Goal: Transaction & Acquisition: Purchase product/service

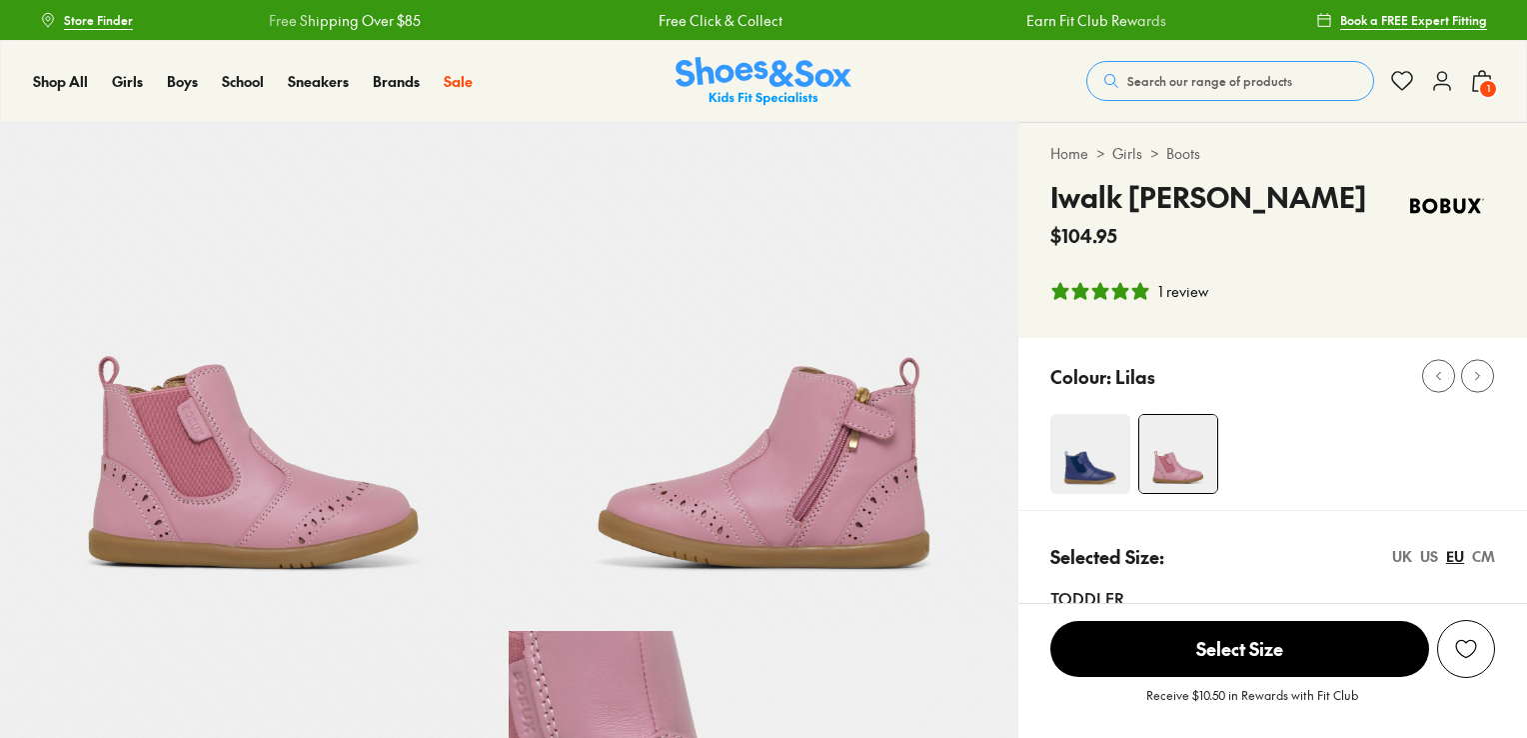
select select "*"
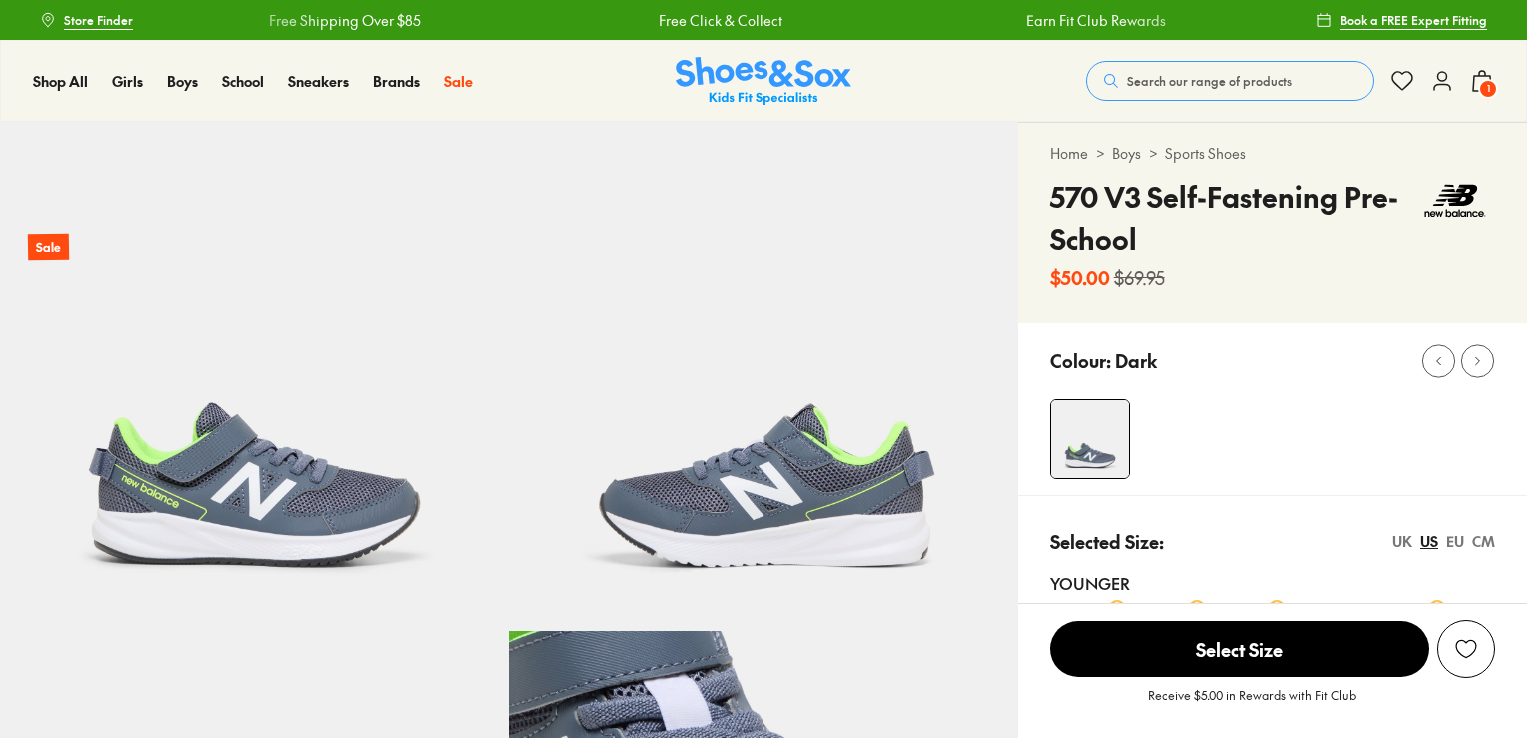
select select "*"
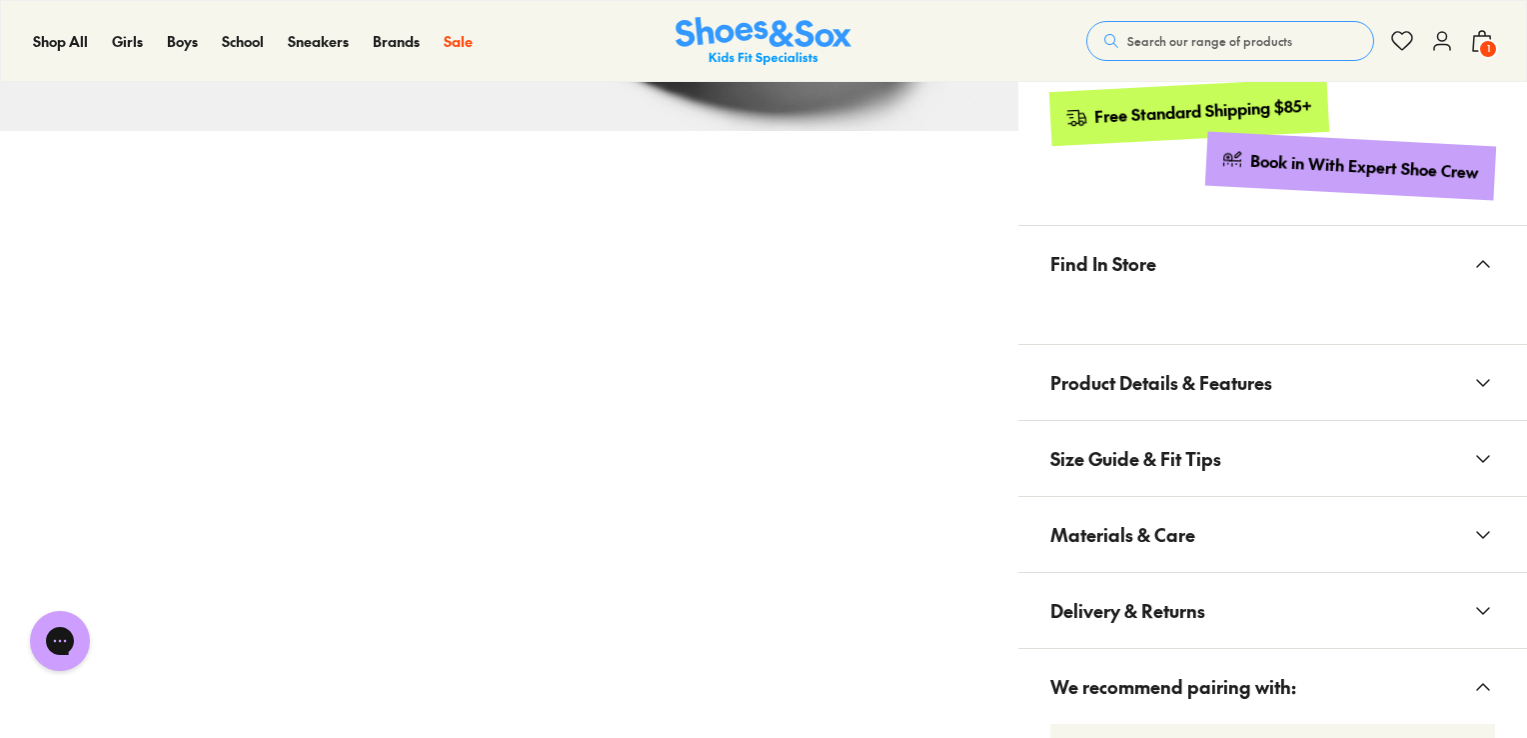
scroll to position [1015, 0]
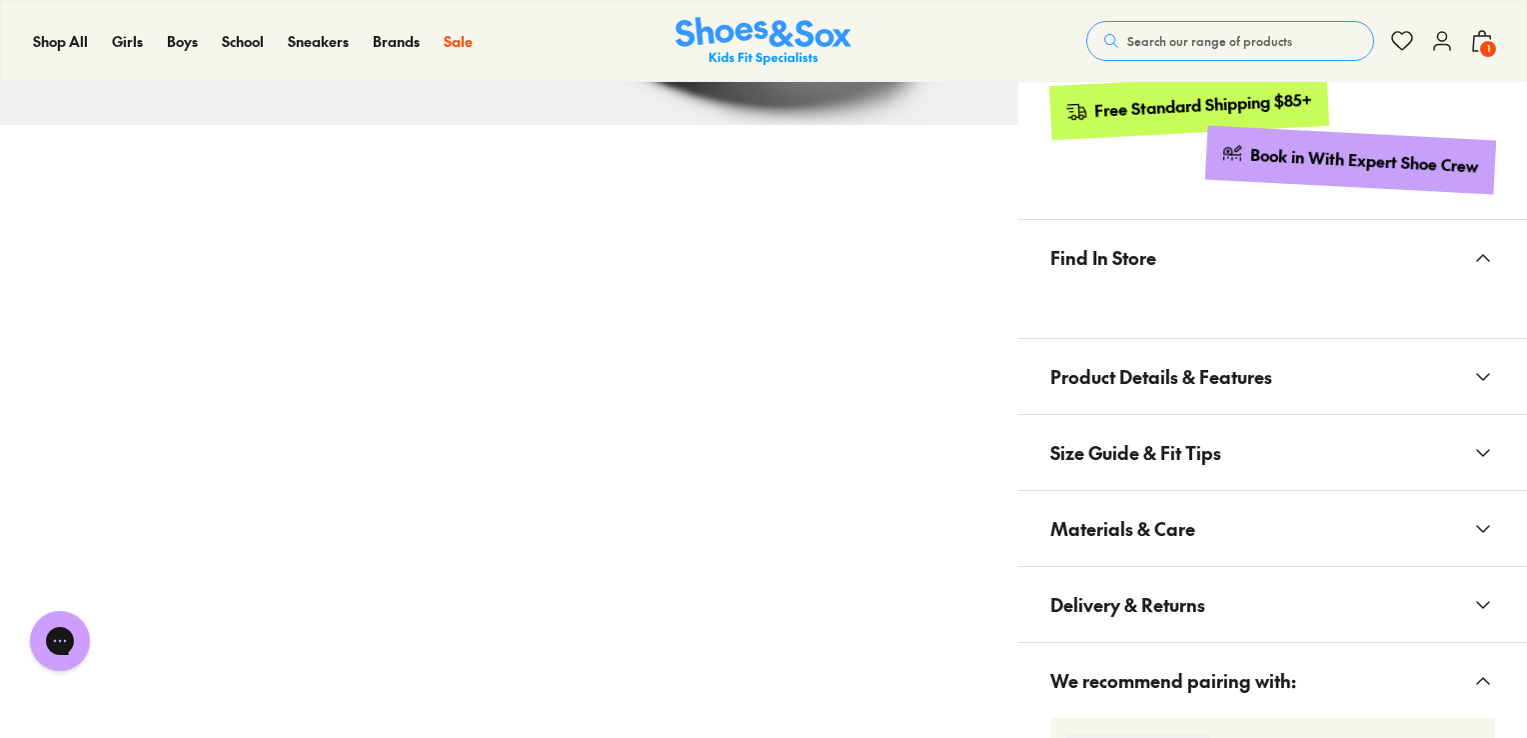
click at [1147, 432] on span "Size Guide & Fit Tips" at bounding box center [1135, 452] width 171 height 59
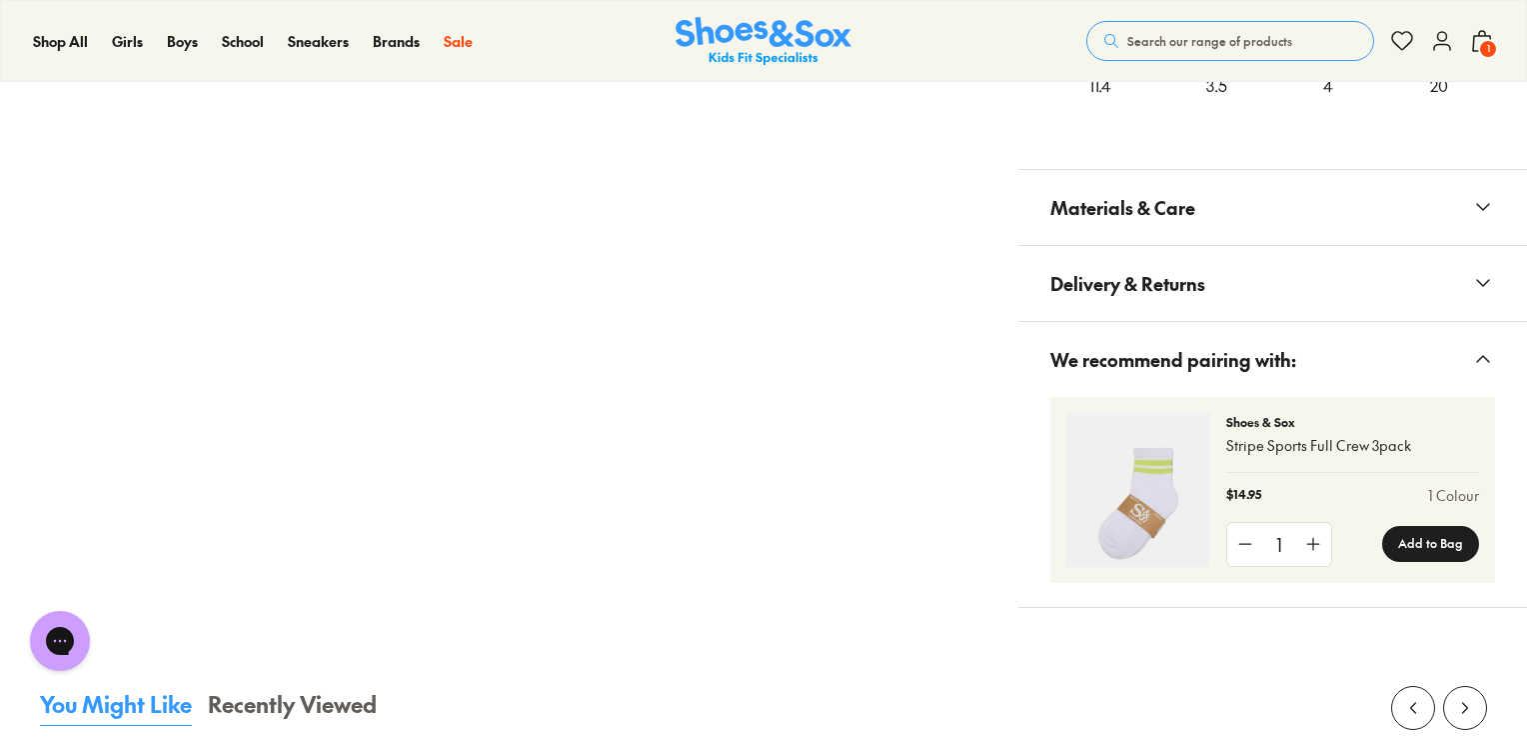
scroll to position [1747, 0]
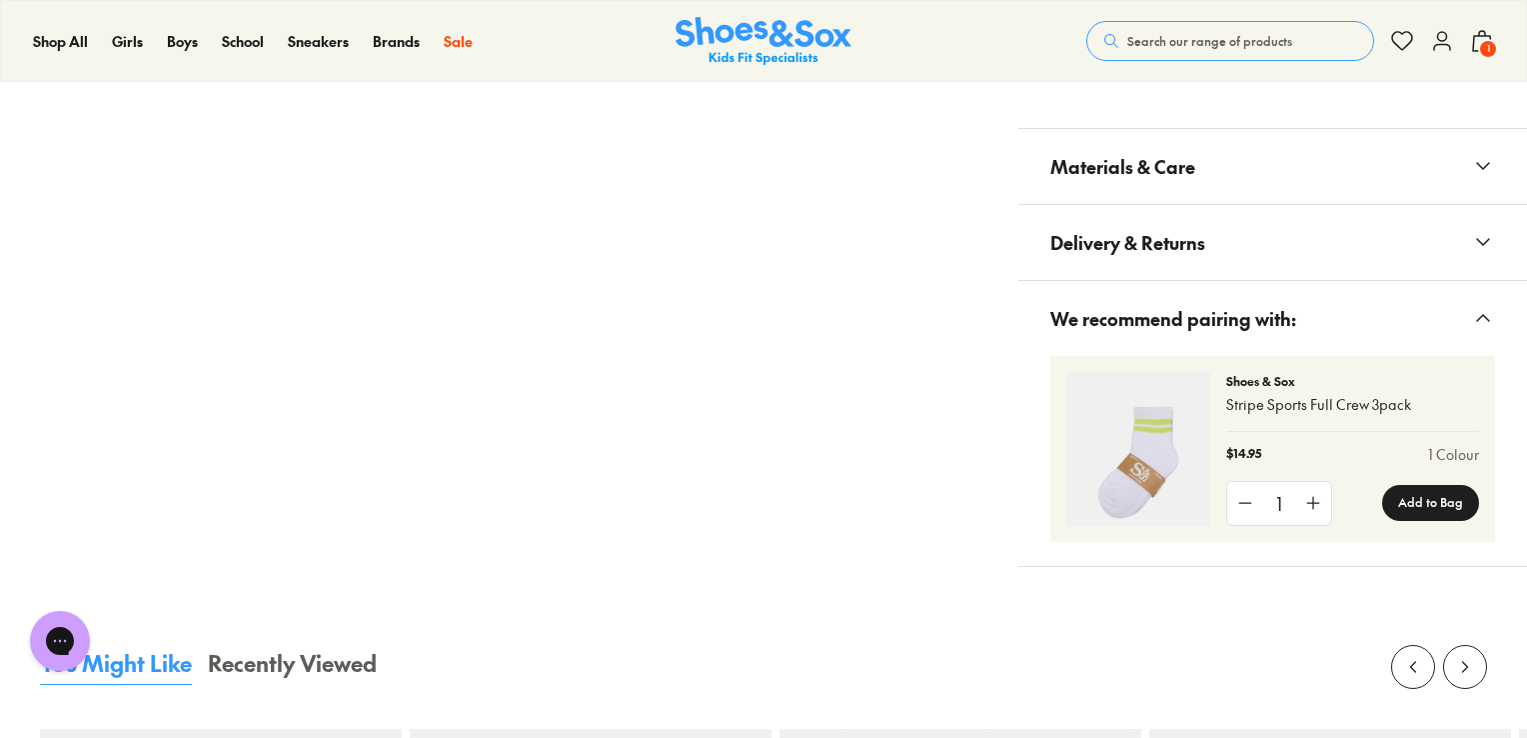
click at [1159, 157] on span "Materials & Care" at bounding box center [1122, 166] width 145 height 59
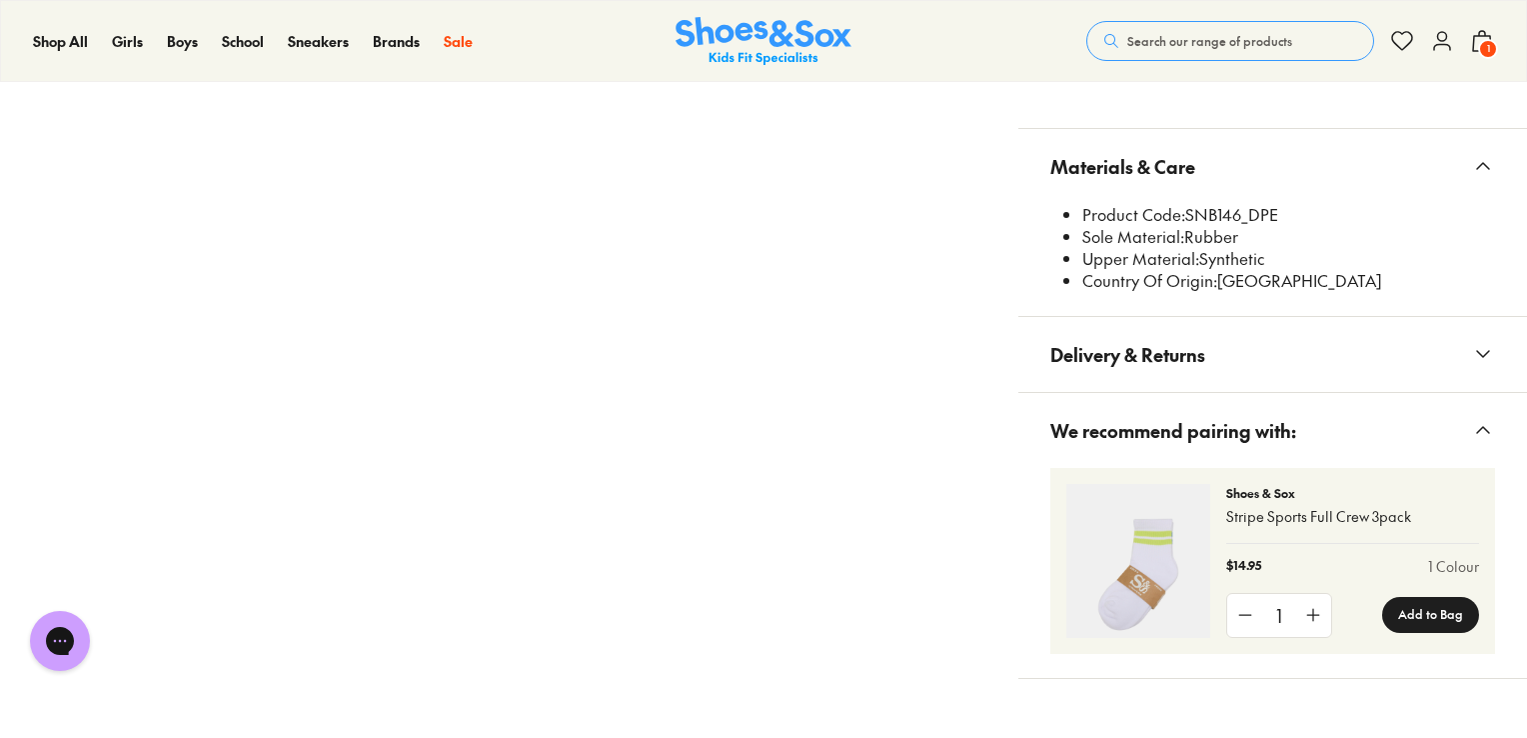
drag, startPoint x: 1284, startPoint y: 211, endPoint x: 1188, endPoint y: 215, distance: 96.0
click at [1188, 215] on li "Product Code: SNB146_DPE" at bounding box center [1288, 215] width 413 height 22
copy li "SNB146_DPE"
